Goal: Information Seeking & Learning: Find specific page/section

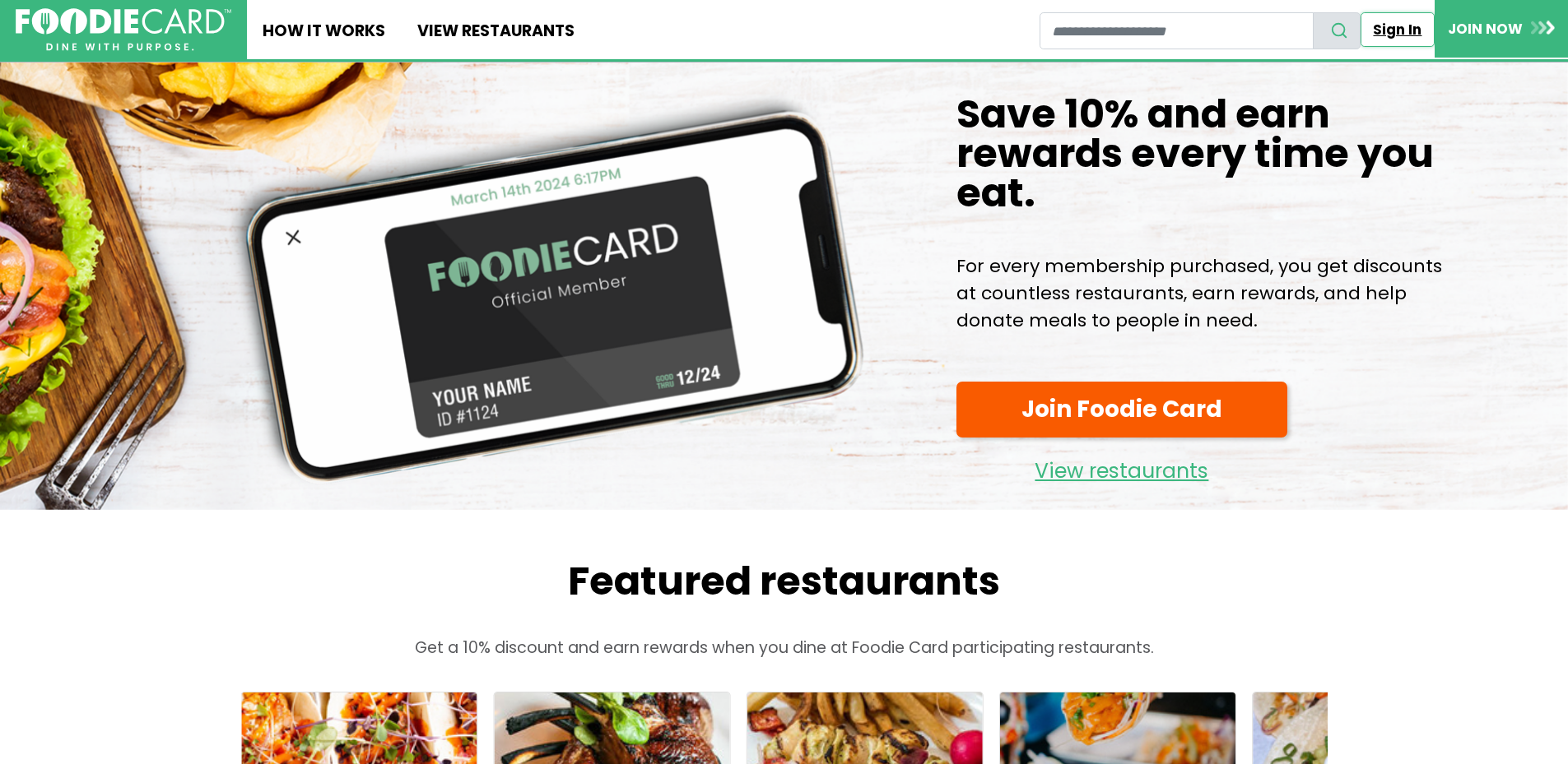
click at [1400, 31] on link "Sign In" at bounding box center [1398, 30] width 74 height 34
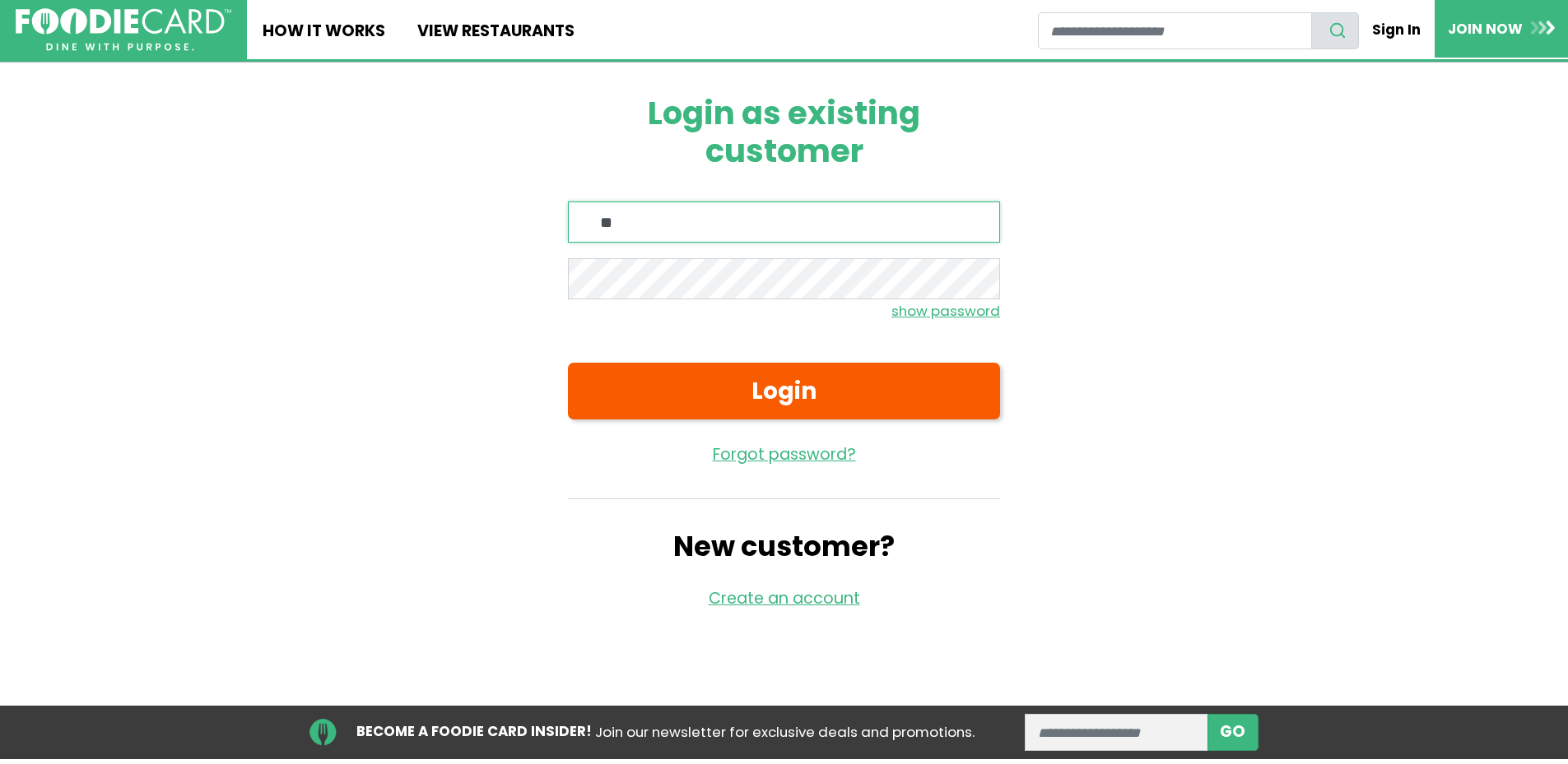
type input "**********"
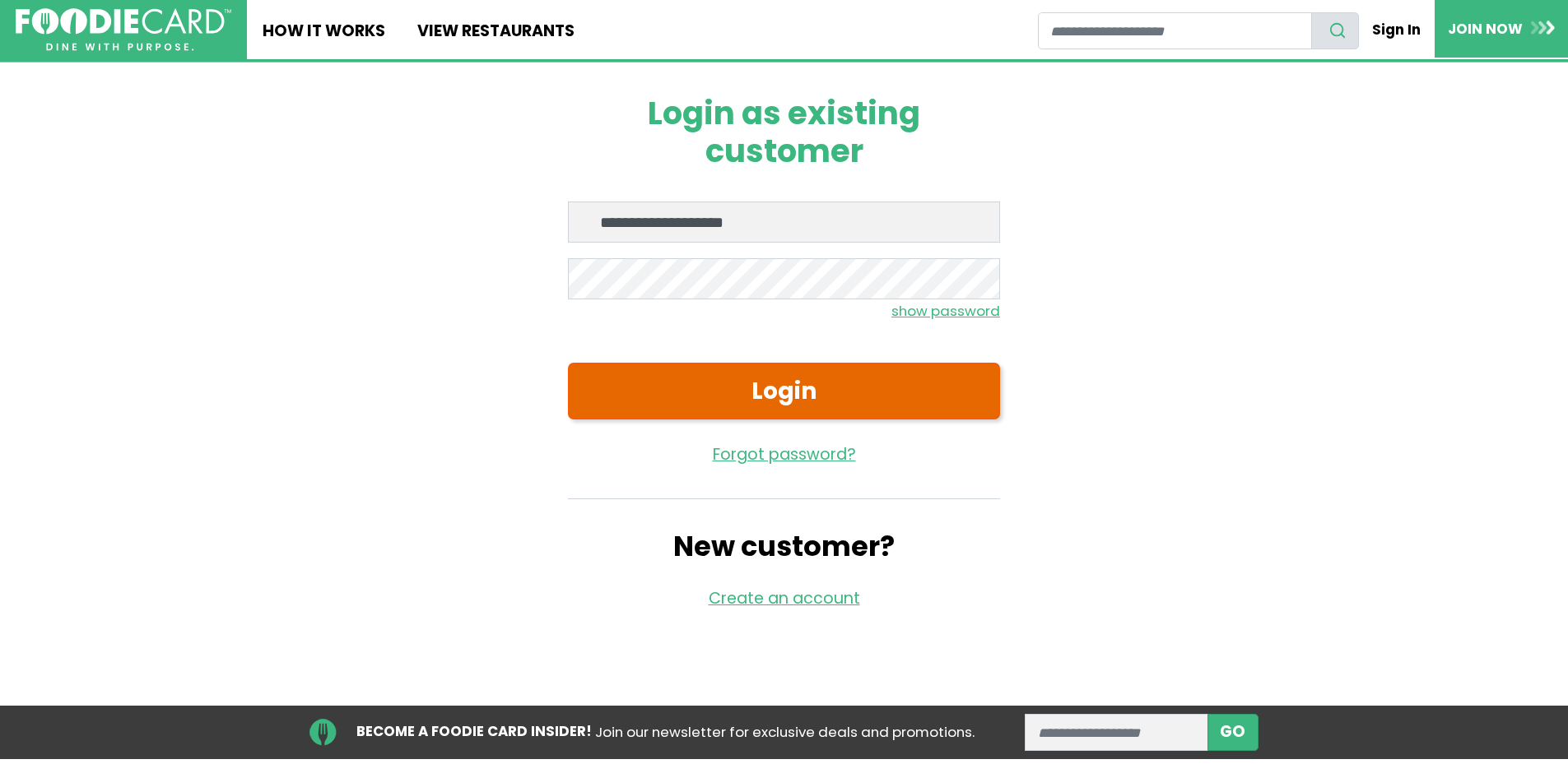
click at [757, 379] on button "Login" at bounding box center [784, 391] width 432 height 57
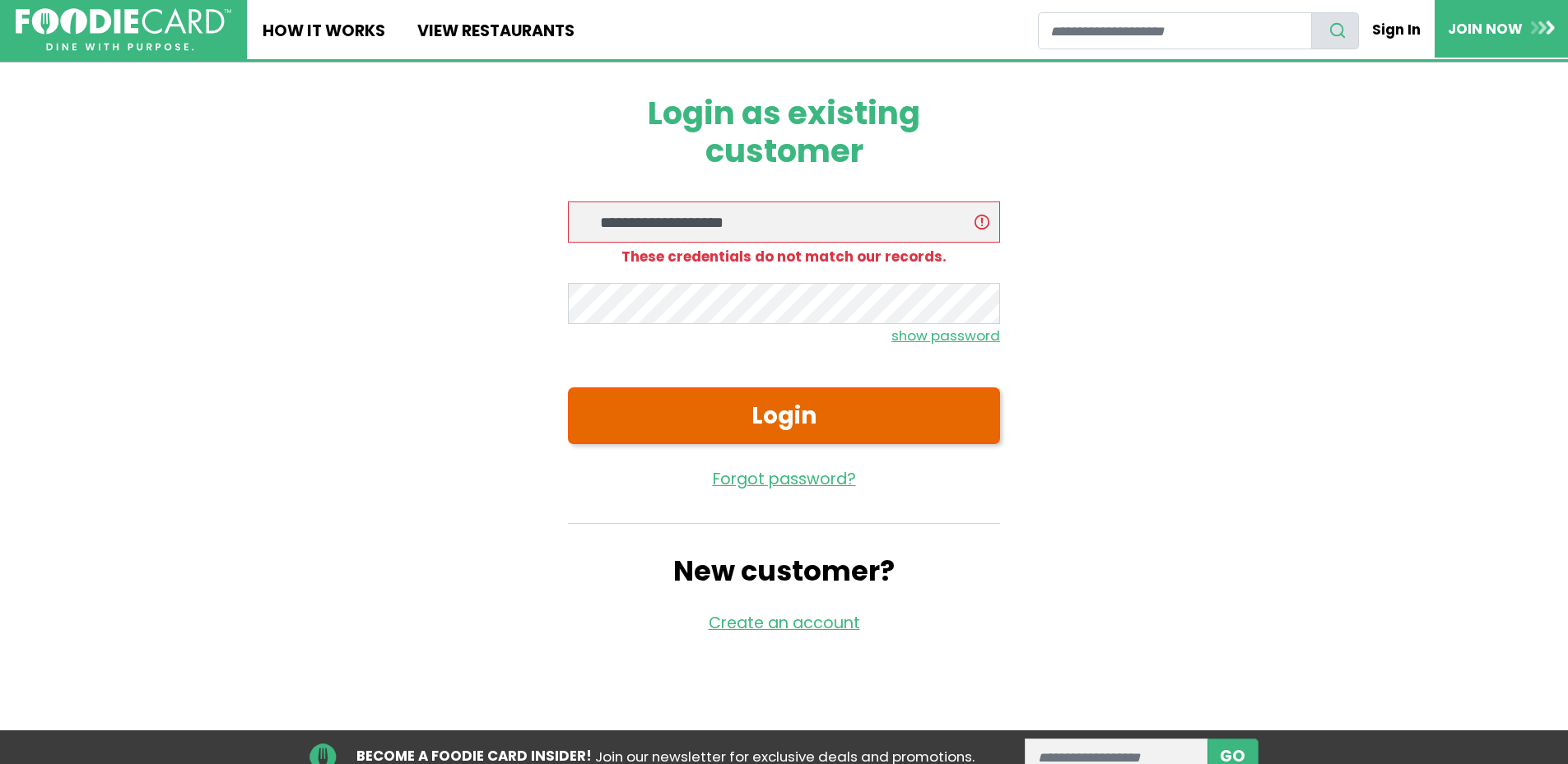
click at [709, 403] on button "Login" at bounding box center [784, 416] width 432 height 57
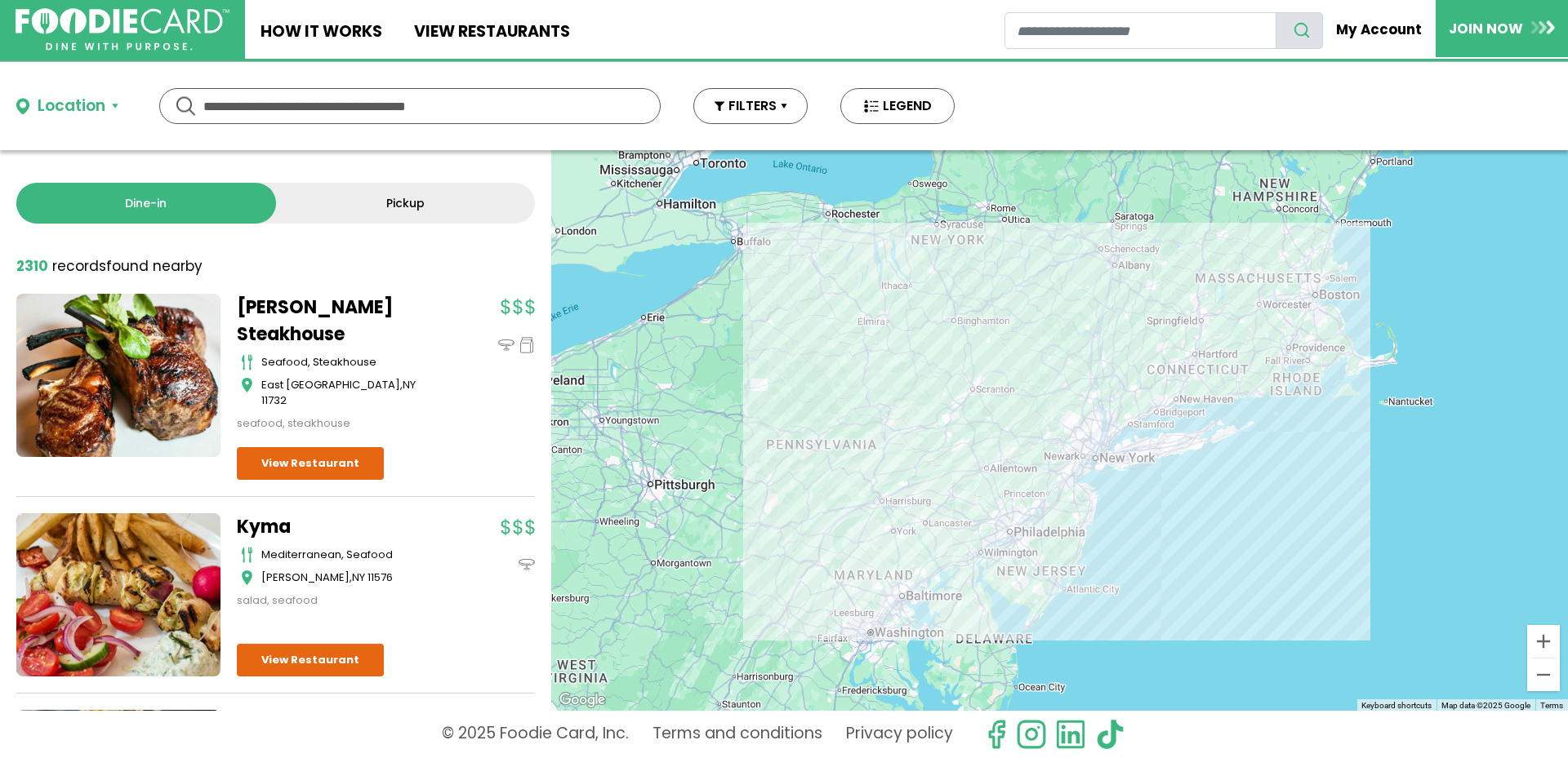
scroll to position [81, 0]
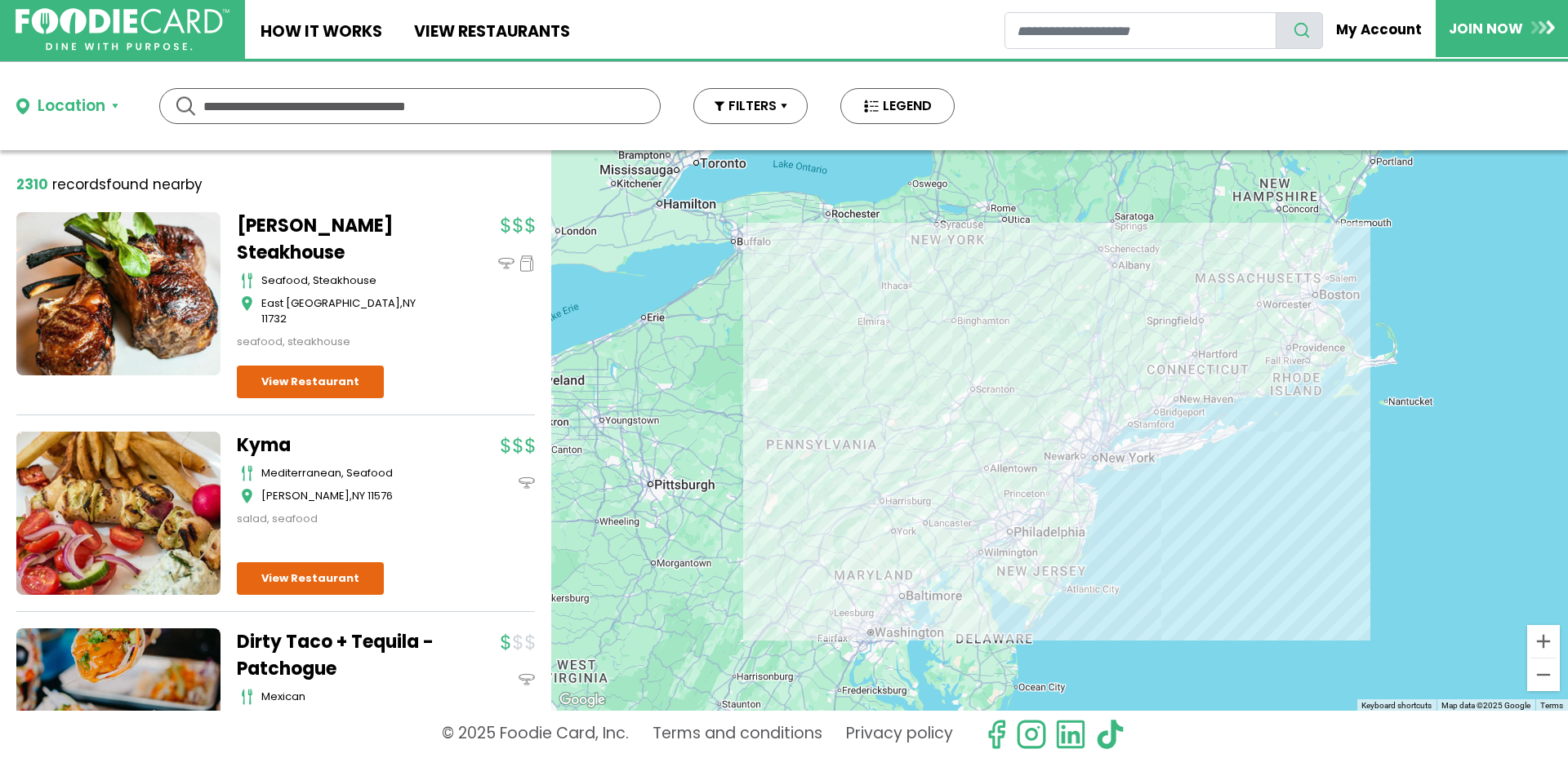
click at [115, 110] on button "Location" at bounding box center [67, 106] width 102 height 24
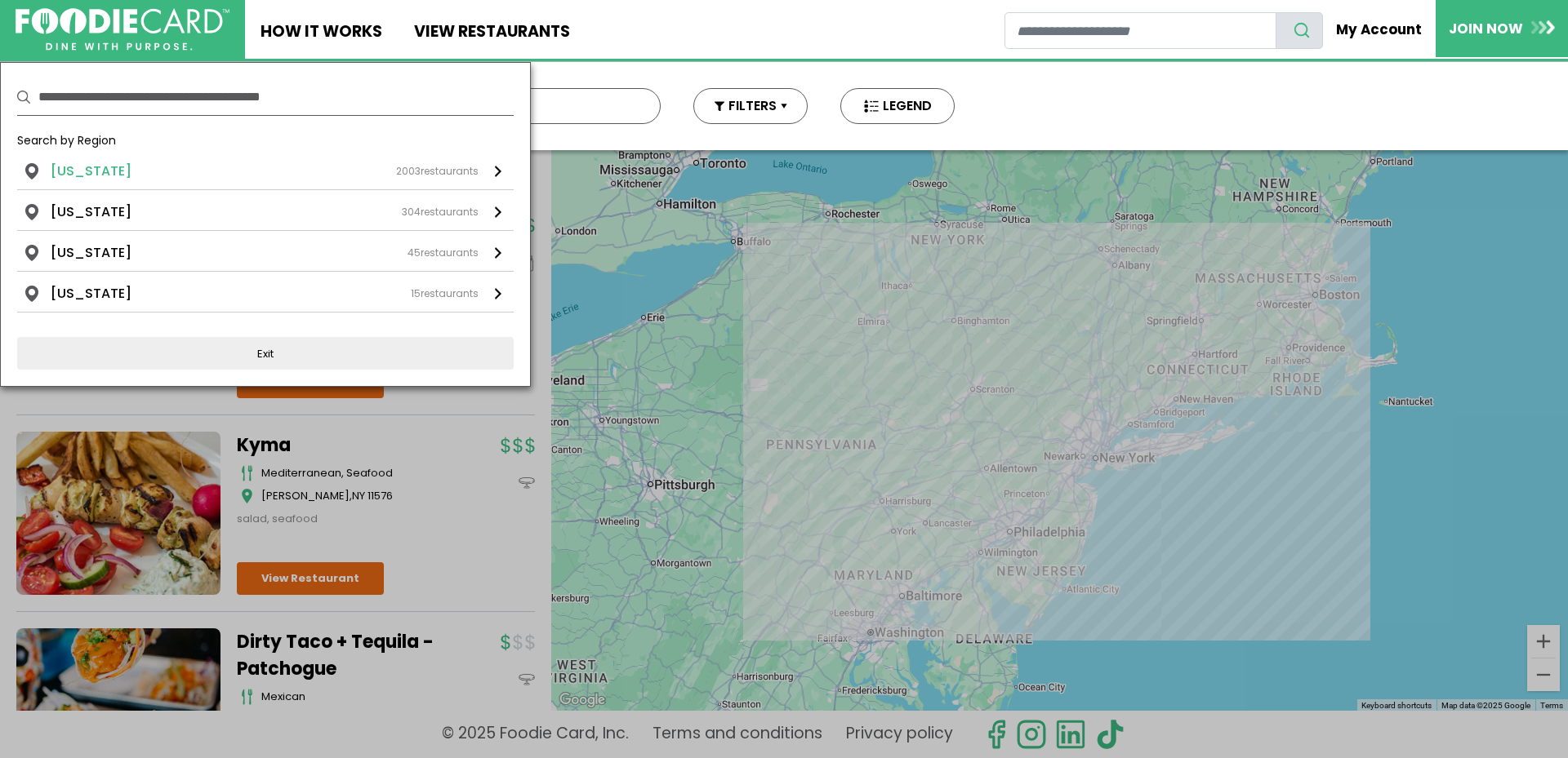
click at [77, 170] on li "[US_STATE]" at bounding box center [90, 171] width 80 height 20
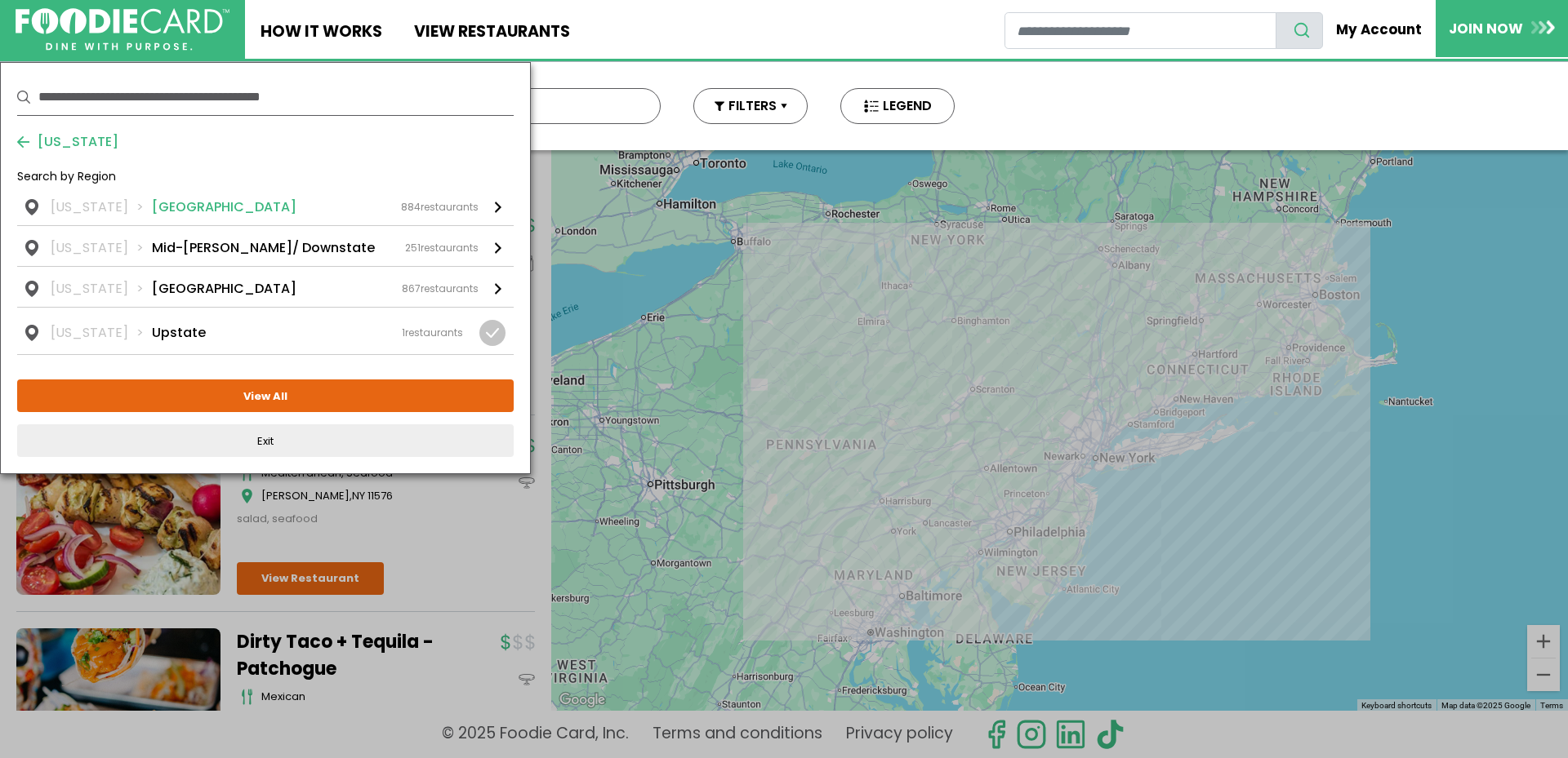
click at [459, 206] on div "884 restaurants" at bounding box center [439, 207] width 78 height 15
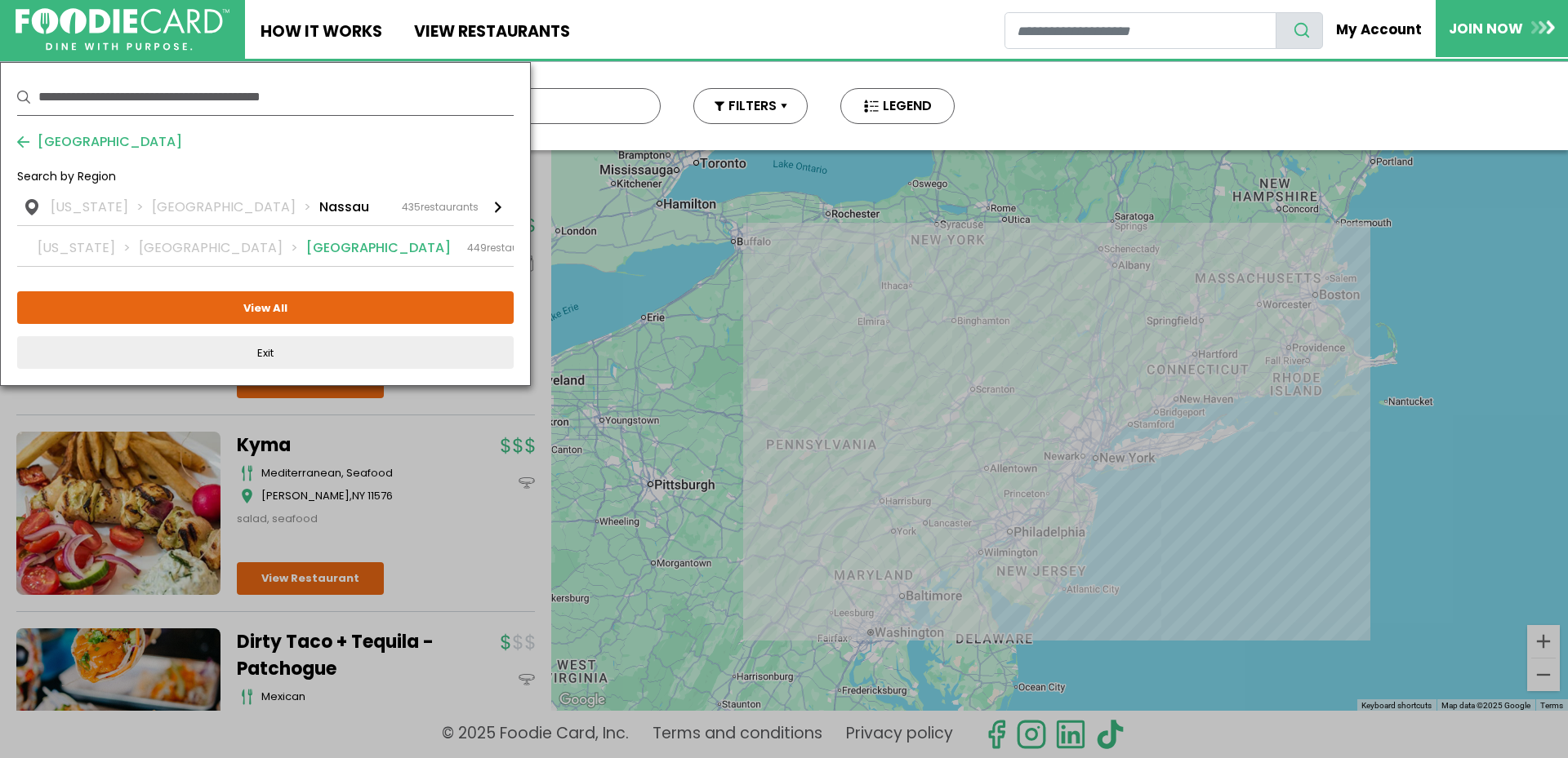
click at [306, 243] on li "Suffolk" at bounding box center [378, 248] width 145 height 20
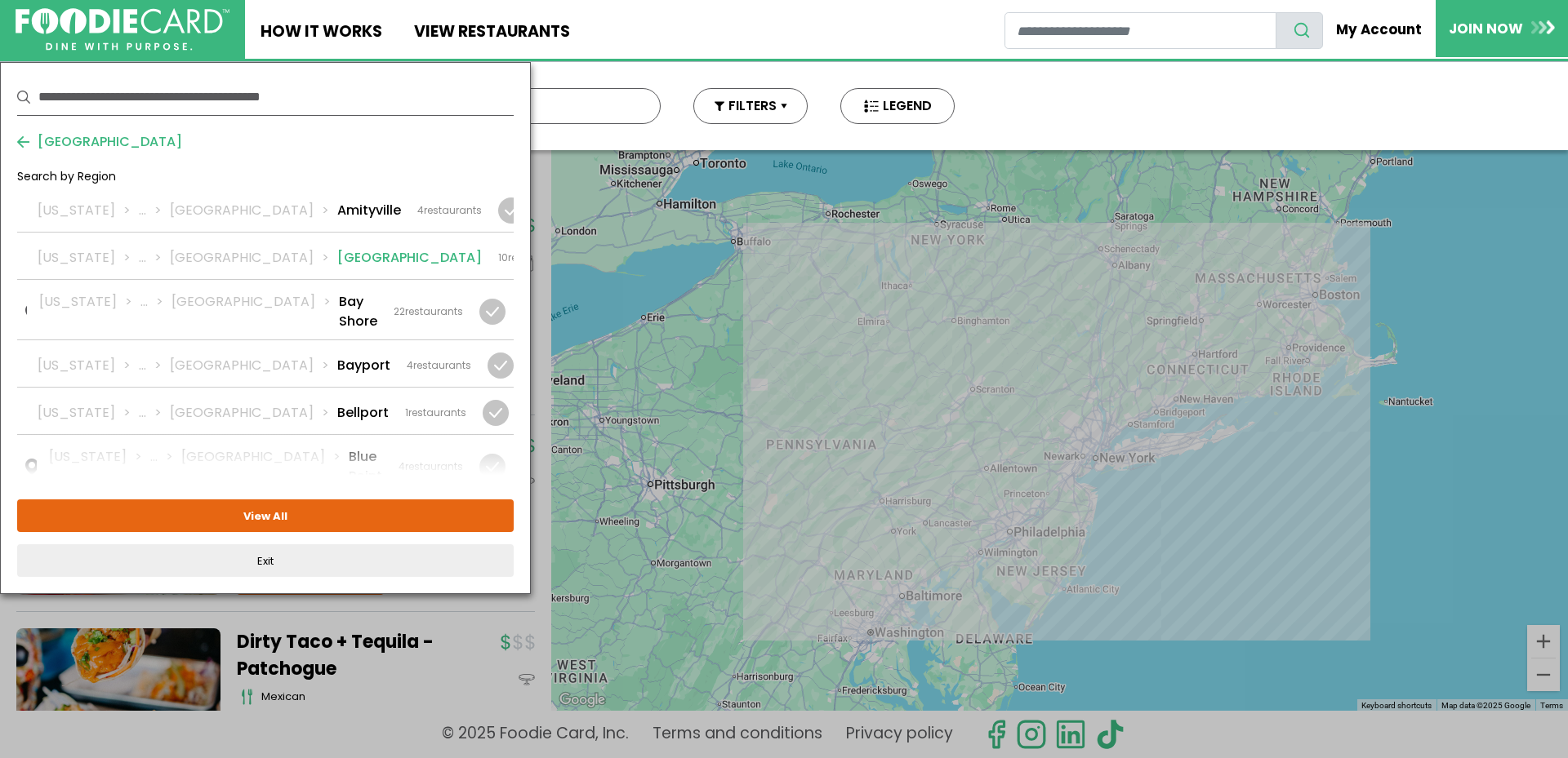
click at [337, 258] on li "Babylon" at bounding box center [409, 257] width 145 height 20
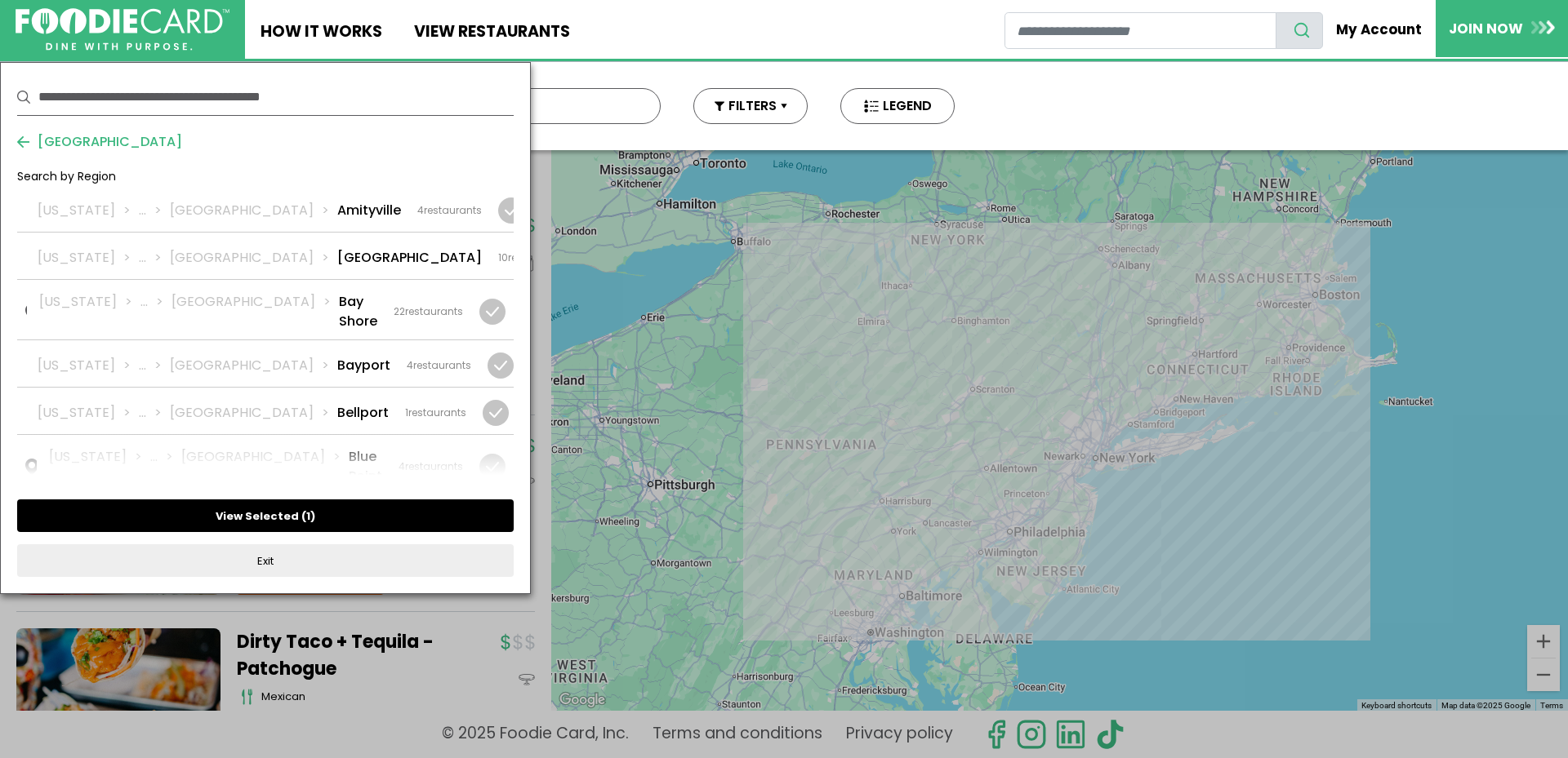
click at [277, 517] on button "View Selected ( 1 )" at bounding box center [265, 516] width 496 height 32
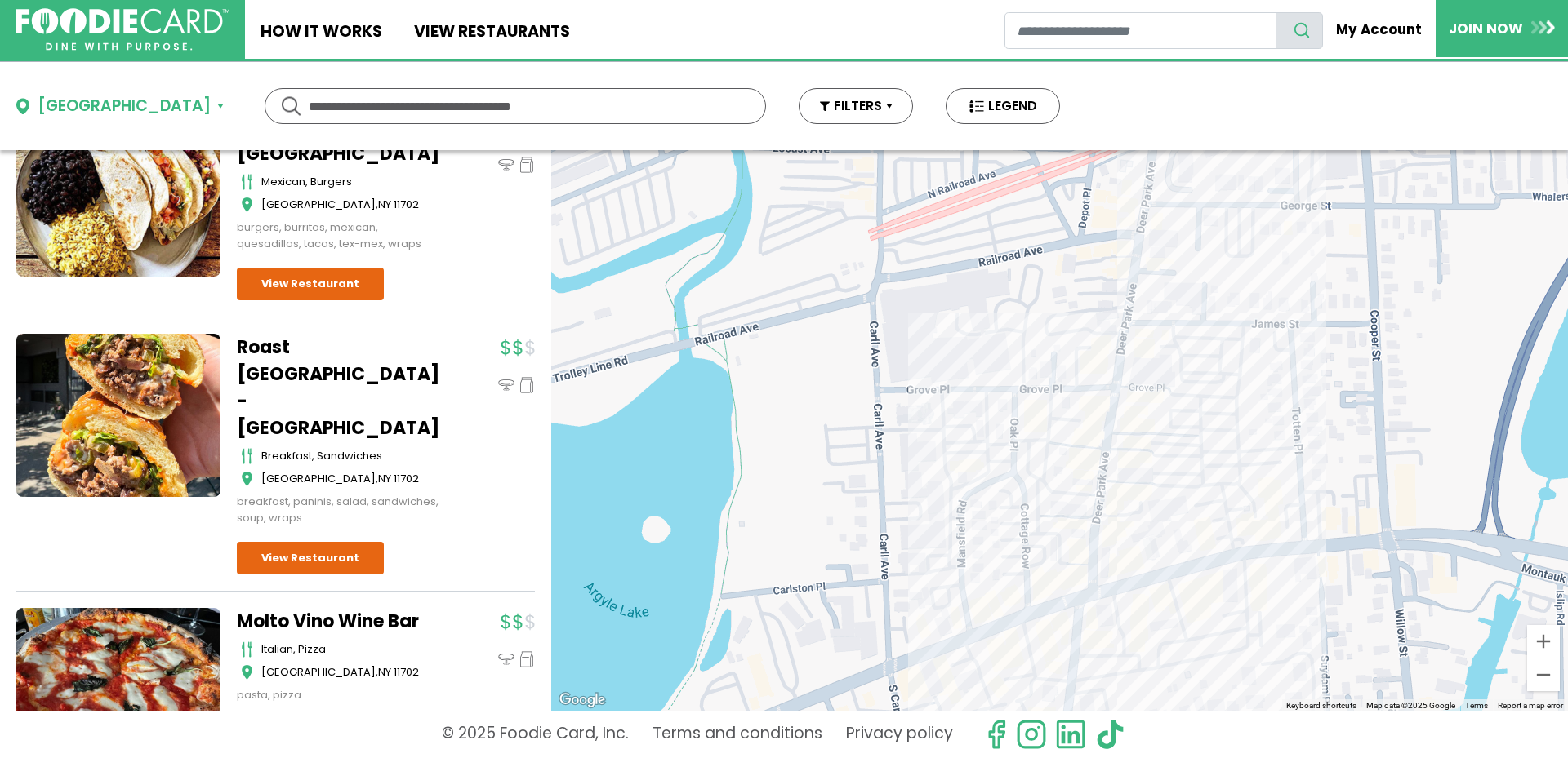
scroll to position [653, 0]
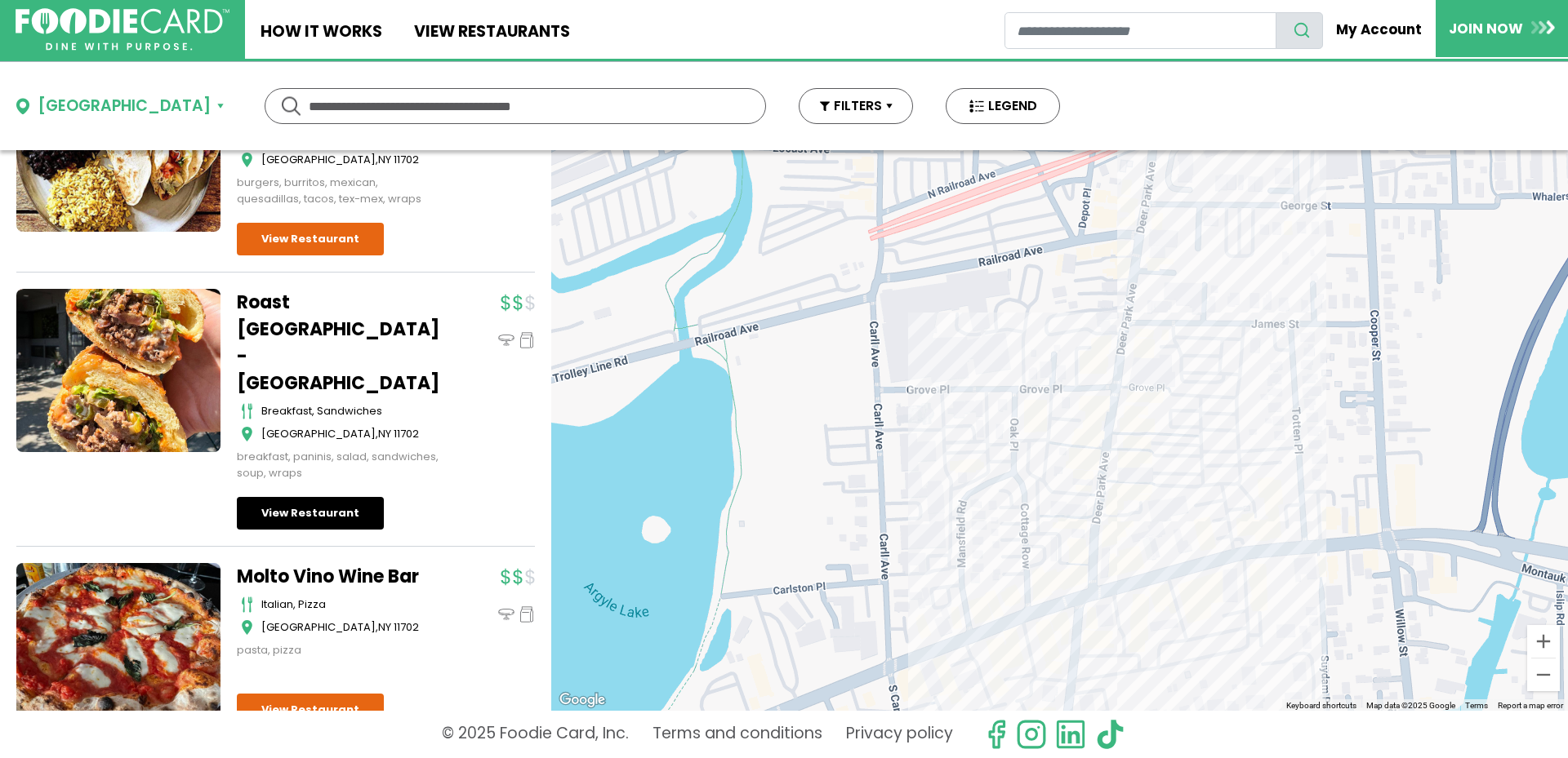
click at [300, 497] on link "View Restaurant" at bounding box center [310, 513] width 147 height 32
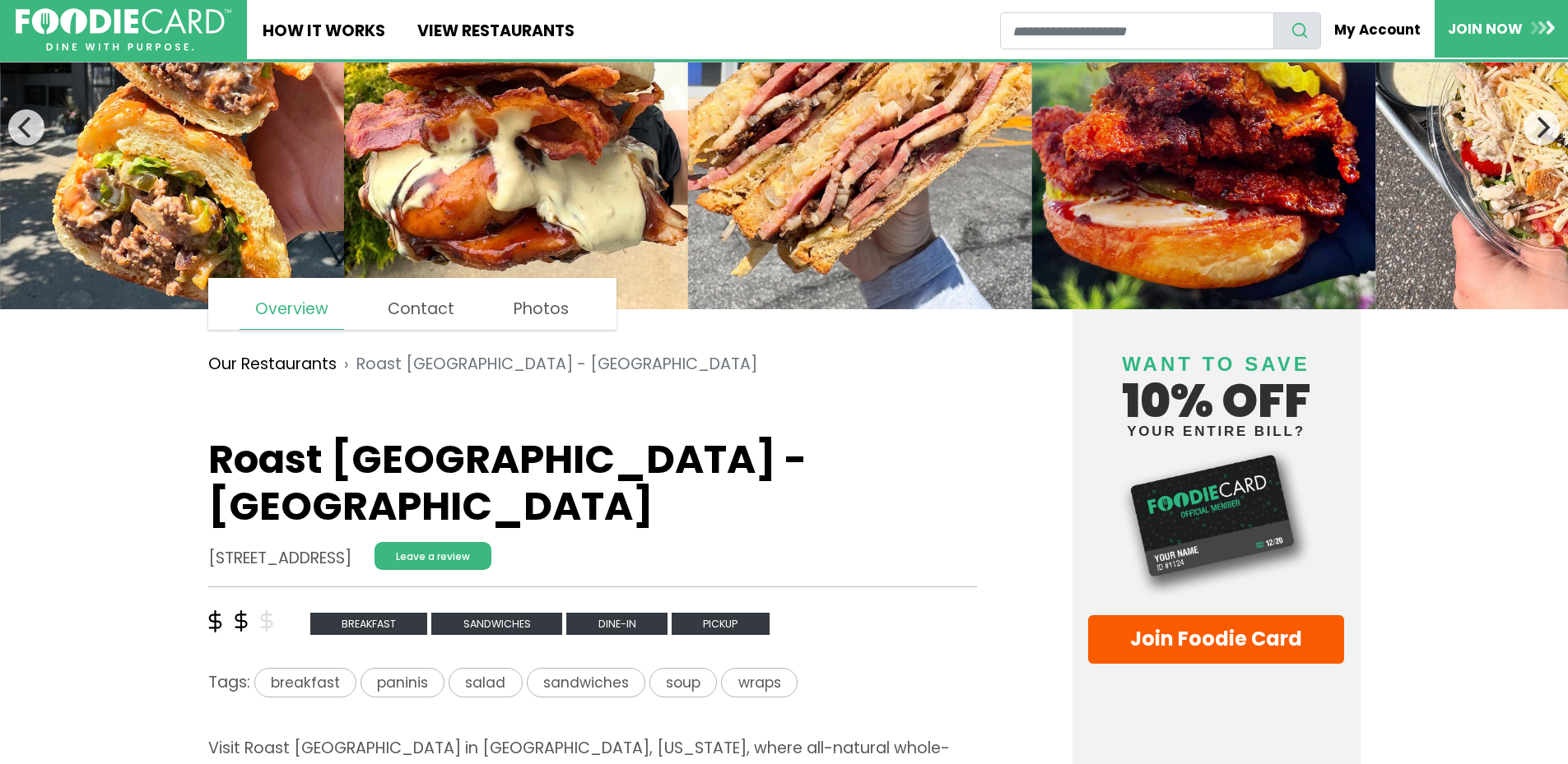
scroll to position [164, 0]
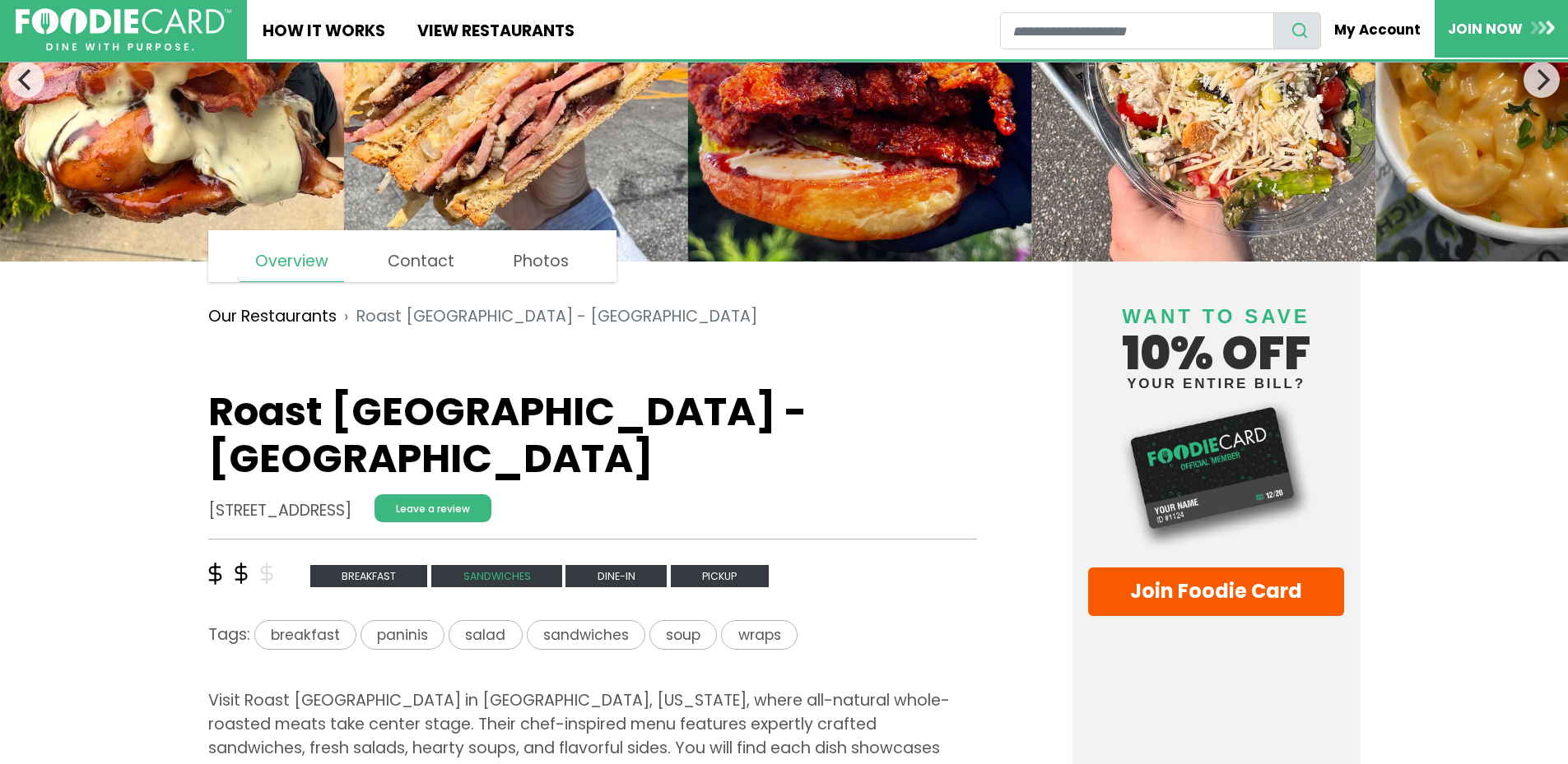
click at [470, 566] on span "sandwiches" at bounding box center [496, 576] width 131 height 22
click at [589, 620] on span "sandwiches" at bounding box center [586, 635] width 118 height 31
click at [220, 411] on h1 "Roast Sandwich House - Babylon" at bounding box center [593, 435] width 769 height 94
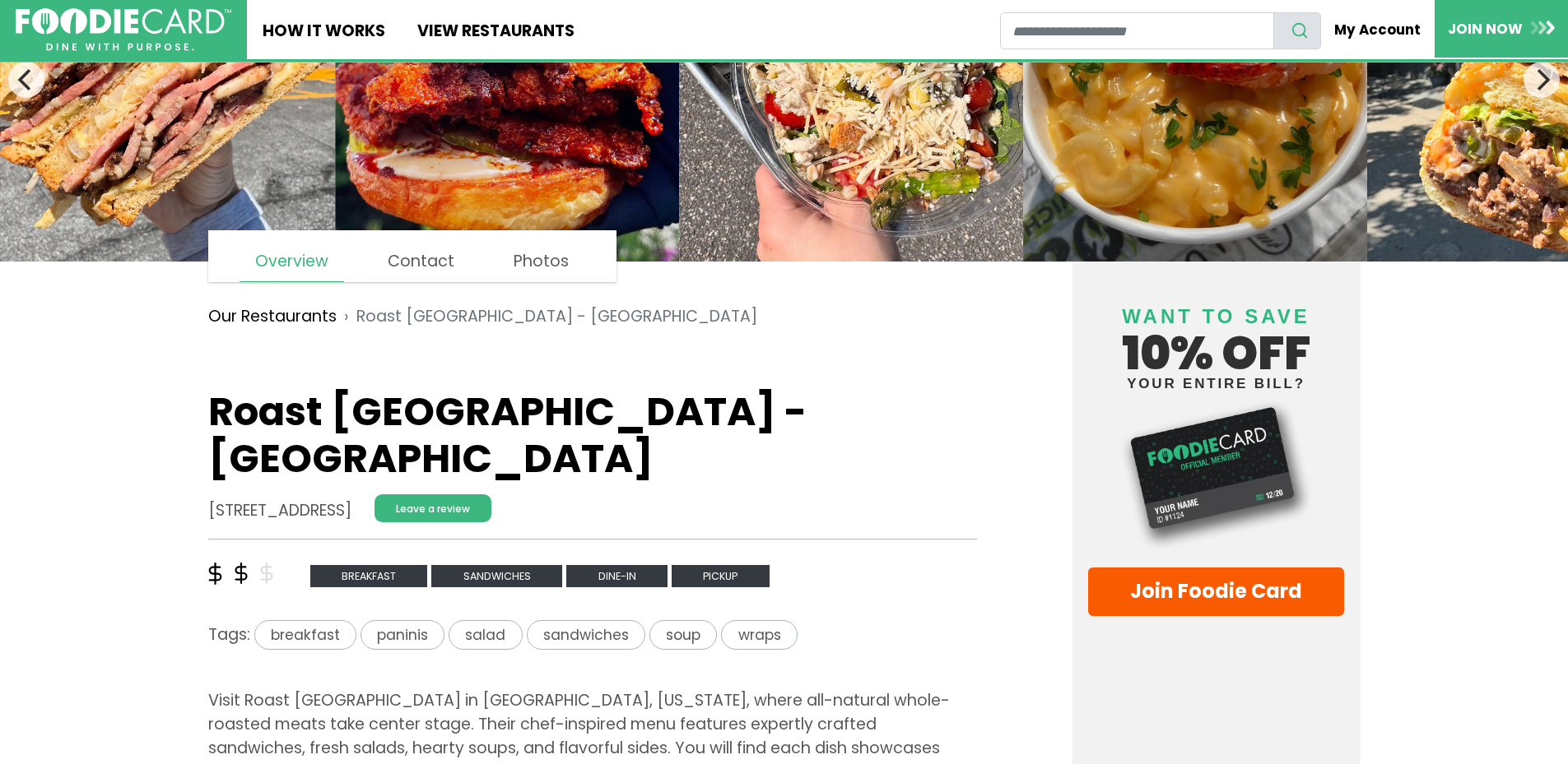
drag, startPoint x: 206, startPoint y: 406, endPoint x: 882, endPoint y: 411, distance: 676.0
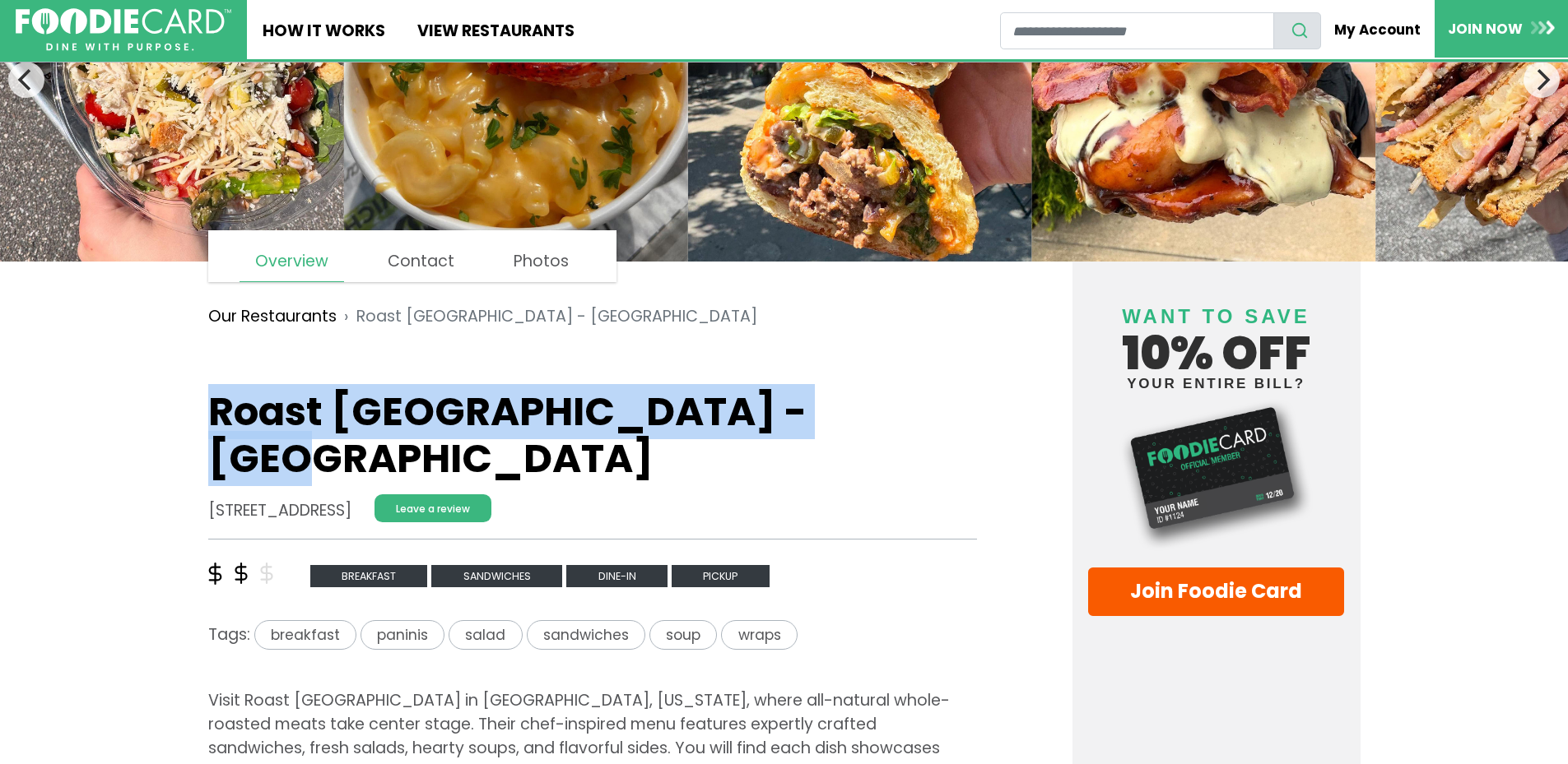
copy h1 "Roast Sandwich House - Babylon"
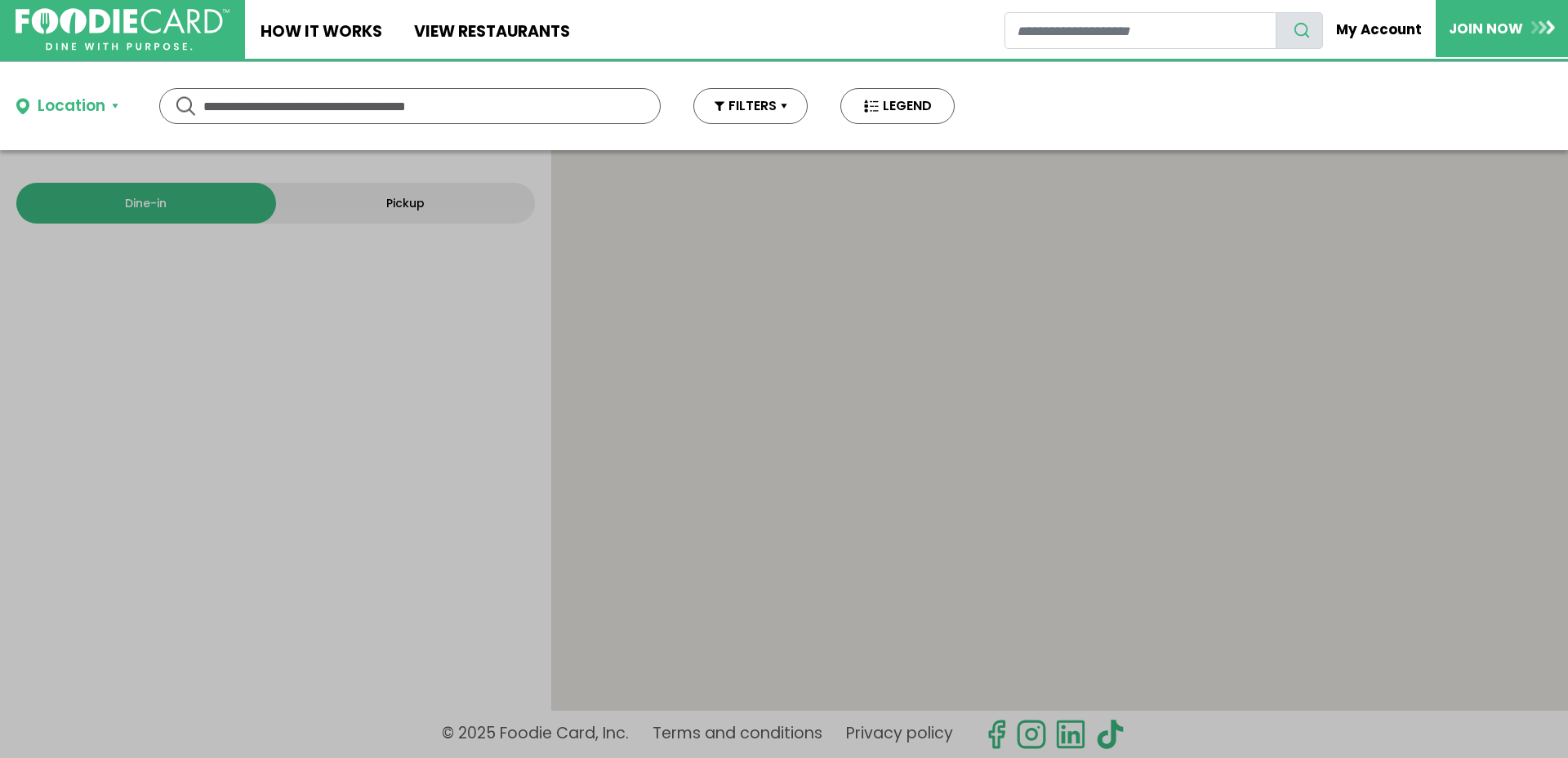
type input "**********"
